Goal: Information Seeking & Learning: Find specific fact

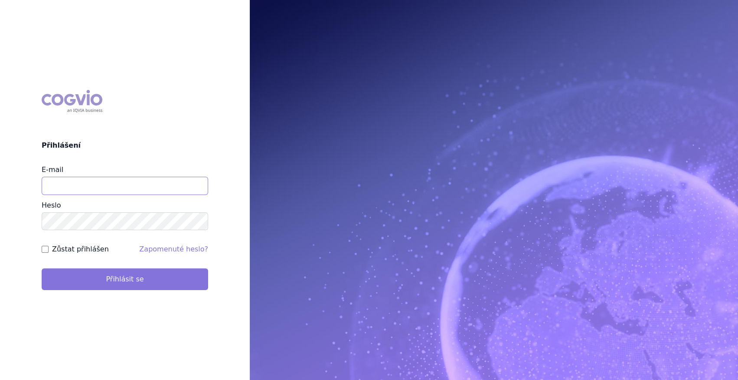
type input "marek_sebrle@accord-healthcare.com"
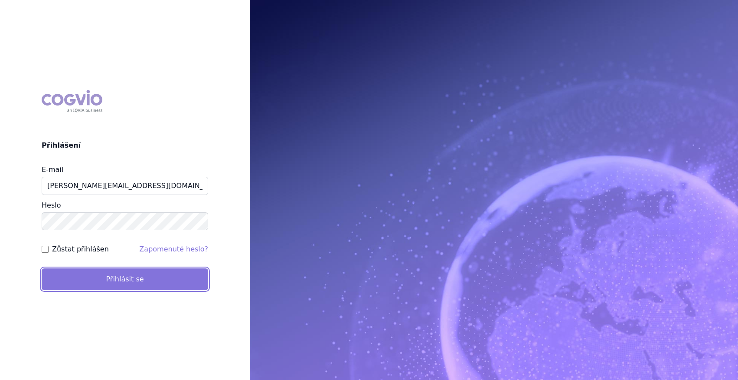
click at [121, 277] on button "Přihlásit se" at bounding box center [125, 279] width 167 height 22
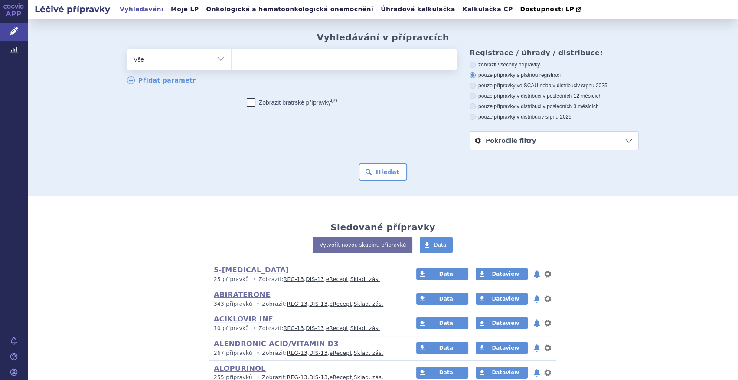
click at [213, 63] on select "Vše Přípravek/SUKL kód MAH VPOIS ATC/Aktivní látka Léková forma Síla" at bounding box center [179, 59] width 104 height 20
click at [203, 61] on select "Vše Přípravek/SUKL kód MAH VPOIS ATC/Aktivní látka Léková forma Síla" at bounding box center [179, 59] width 104 height 20
select select "filter-atc-group"
click at [127, 49] on select "Vše Přípravek/SUKL kód MAH VPOIS ATC/Aktivní látka Léková forma Síla" at bounding box center [179, 59] width 104 height 20
click at [256, 58] on ul at bounding box center [344, 58] width 225 height 18
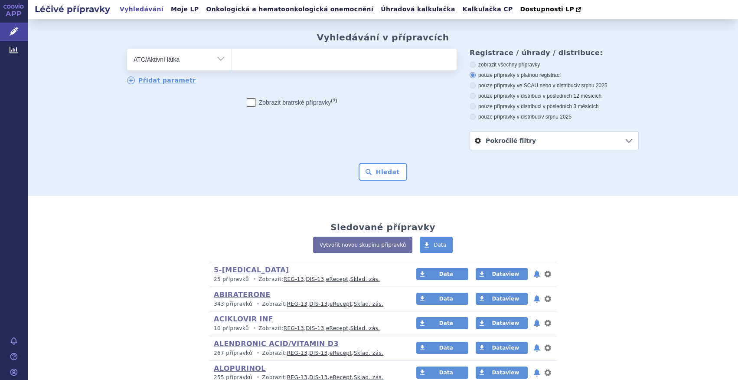
click at [232, 58] on select at bounding box center [231, 59] width 0 height 22
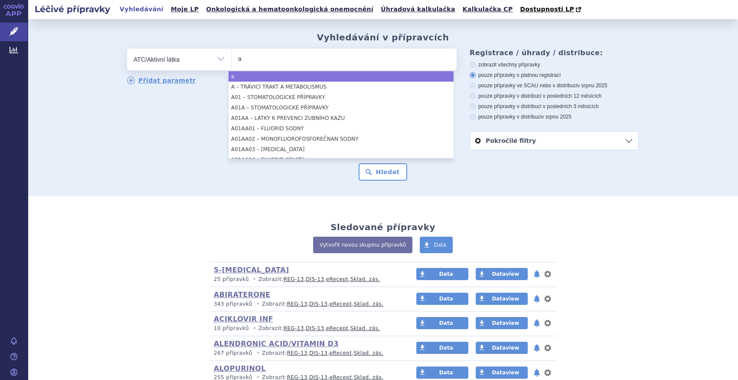
type input "a"
drag, startPoint x: 291, startPoint y: 63, endPoint x: 207, endPoint y: 50, distance: 84.2
click at [207, 50] on div "odstranit Vše Přípravek/SUKL kód MAH VPOIS ATC/Aktivní látka" at bounding box center [292, 60] width 330 height 22
click at [243, 60] on input "a" at bounding box center [242, 58] width 9 height 11
select select "a"
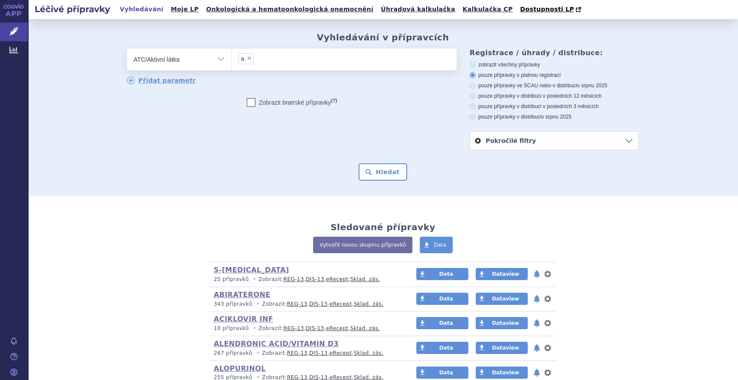
click at [247, 60] on span "×" at bounding box center [249, 58] width 5 height 5
click at [232, 60] on select "a" at bounding box center [231, 59] width 0 height 22
select select
click at [243, 60] on ul "× a" at bounding box center [344, 58] width 225 height 19
click at [232, 60] on select "a" at bounding box center [231, 59] width 0 height 22
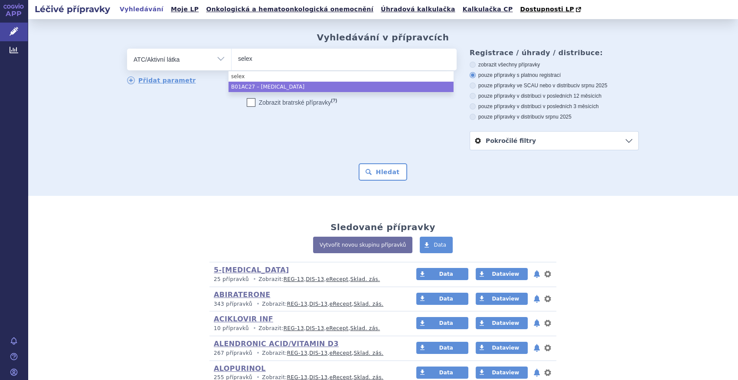
type input "selex"
select select "B01AC27"
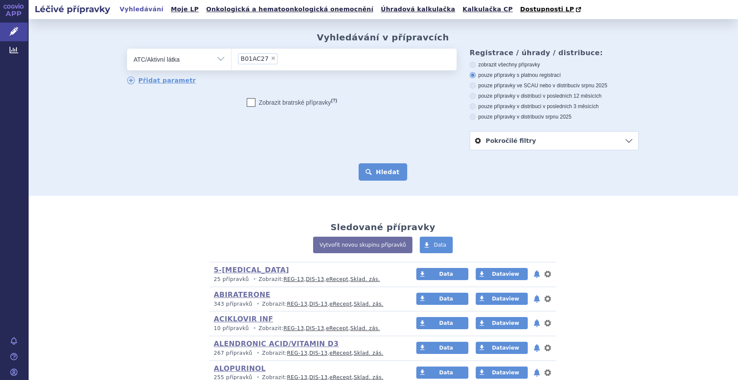
click at [380, 170] on button "Hledat" at bounding box center [383, 171] width 49 height 17
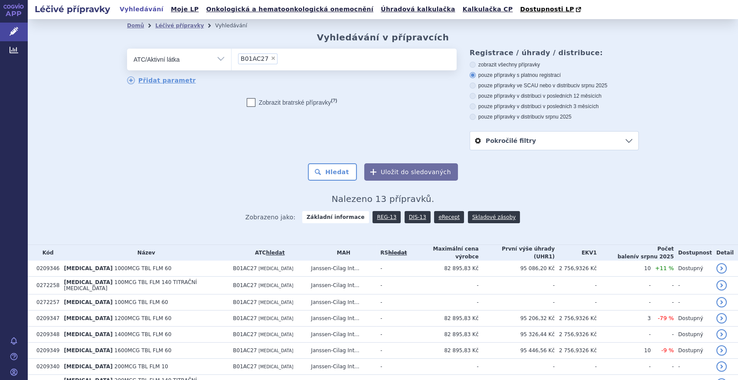
click at [410, 226] on div "Zobrazeno jako: Základní informace REG-13 DIS-13 eRecept Skladové zásoby" at bounding box center [383, 216] width 512 height 25
click at [413, 220] on link "DIS-13" at bounding box center [418, 217] width 26 height 12
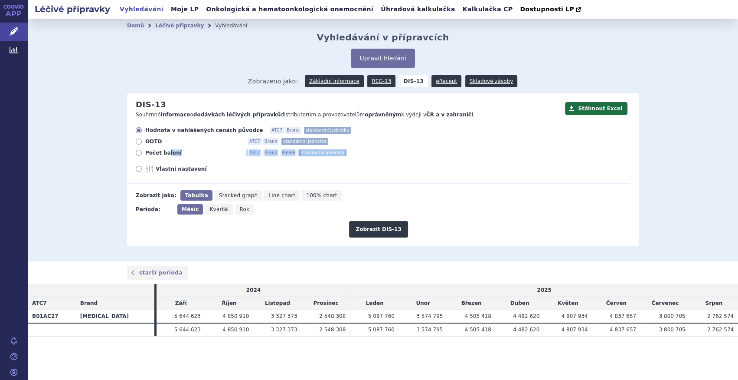
click at [166, 157] on div "Hodnota v nahlášených cenách původce ATC7 Brand standardní jednotka ODTD ATC7 B…" at bounding box center [378, 155] width 503 height 57
click at [167, 155] on span "Počet balení" at bounding box center [192, 152] width 95 height 7
click at [142, 155] on input "Počet balení ATC7 Brand Balení standardní jednotka" at bounding box center [140, 154] width 6 height 6
radio input "true"
click at [236, 208] on icon "Rok" at bounding box center [245, 209] width 19 height 10
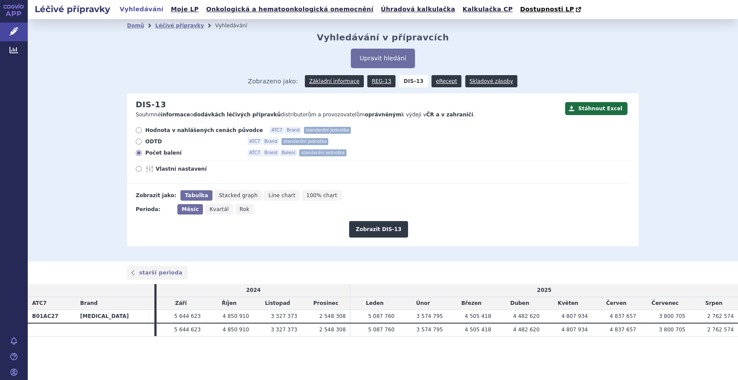
click at [236, 208] on input "Rok" at bounding box center [239, 207] width 6 height 6
radio input "true"
click at [377, 231] on button "Zobrazit DIS-13" at bounding box center [378, 229] width 59 height 16
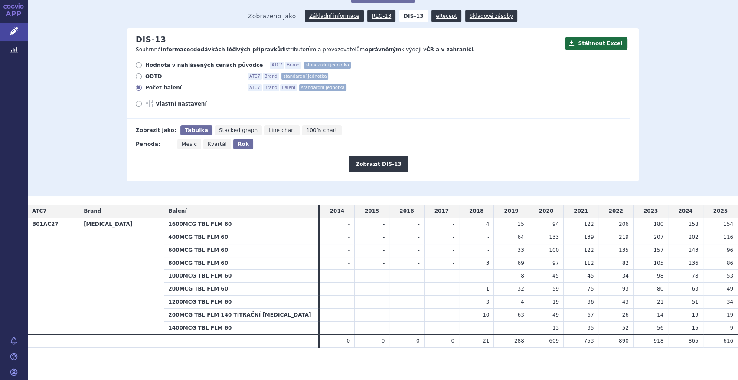
scroll to position [68, 0]
